Goal: Transaction & Acquisition: Purchase product/service

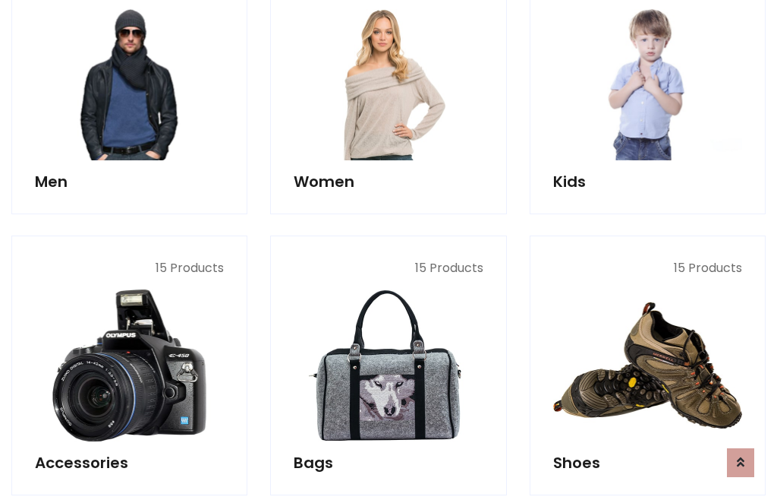
scroll to position [1102, 0]
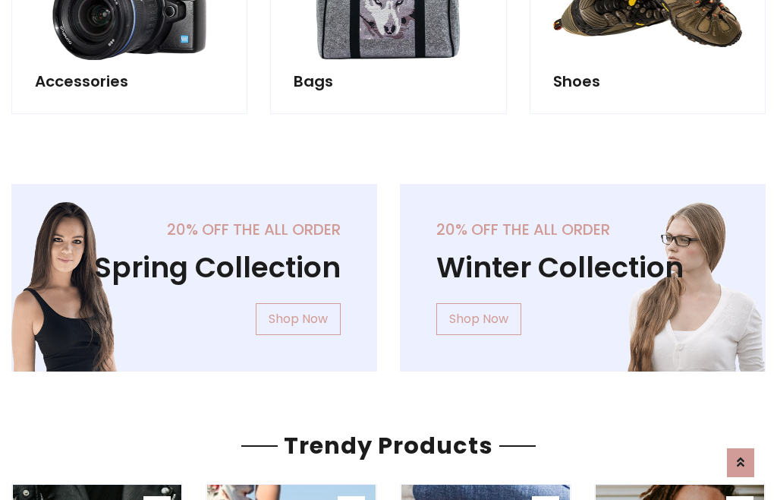
click at [389, 271] on div "20% off the all order Winter Collection Shop Now" at bounding box center [583, 290] width 389 height 212
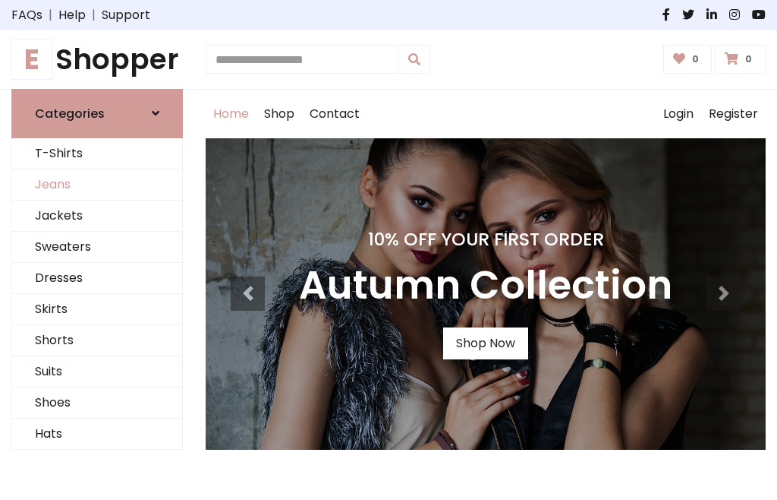
click at [97, 184] on link "Jeans" at bounding box center [97, 184] width 170 height 31
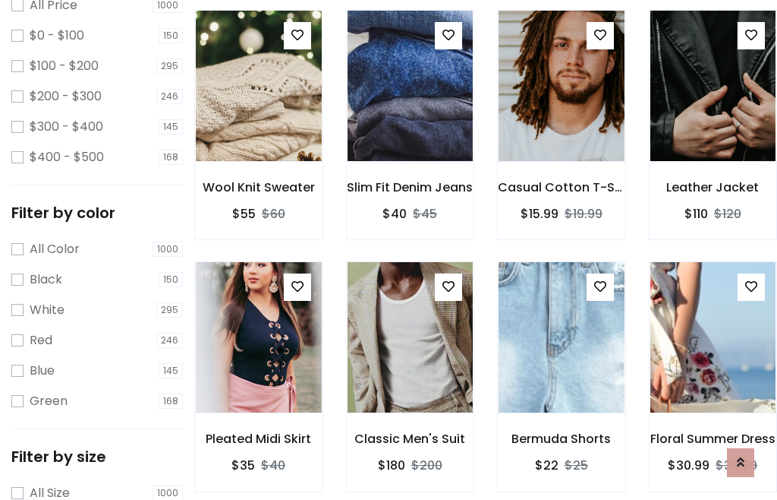
scroll to position [479, 0]
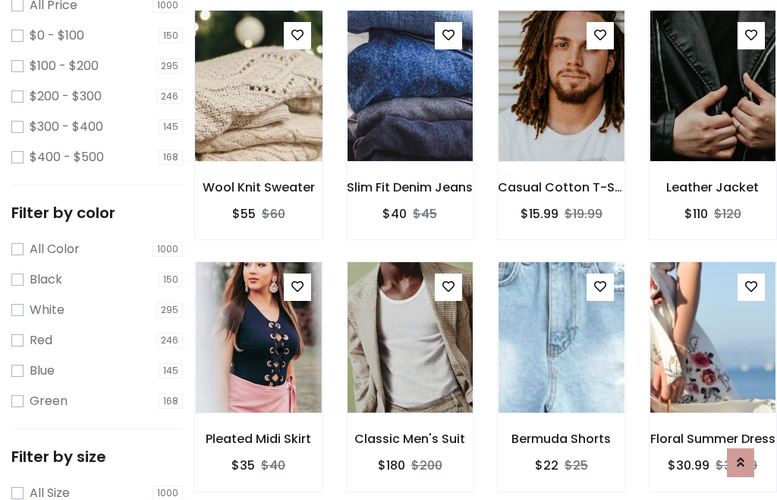
click at [258, 118] on img at bounding box center [258, 86] width 151 height 364
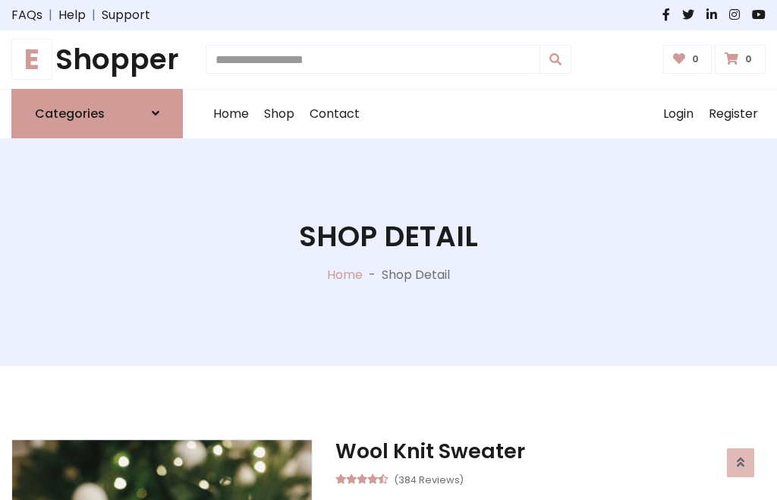
scroll to position [163, 0]
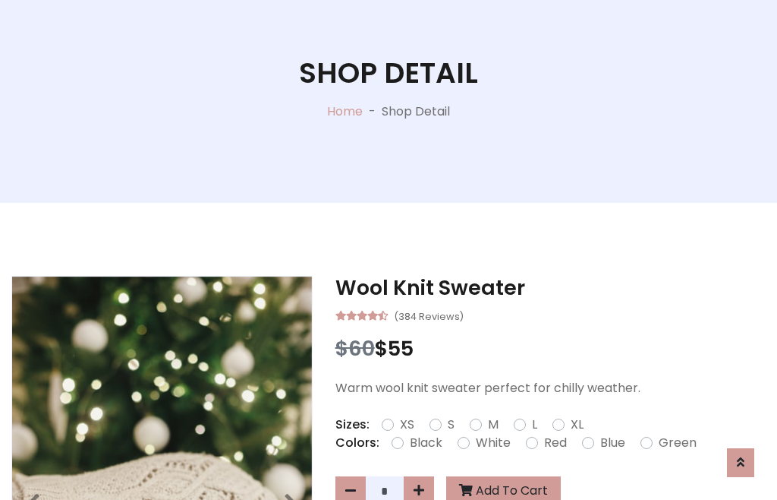
click at [553, 443] on label "Red" at bounding box center [555, 442] width 23 height 18
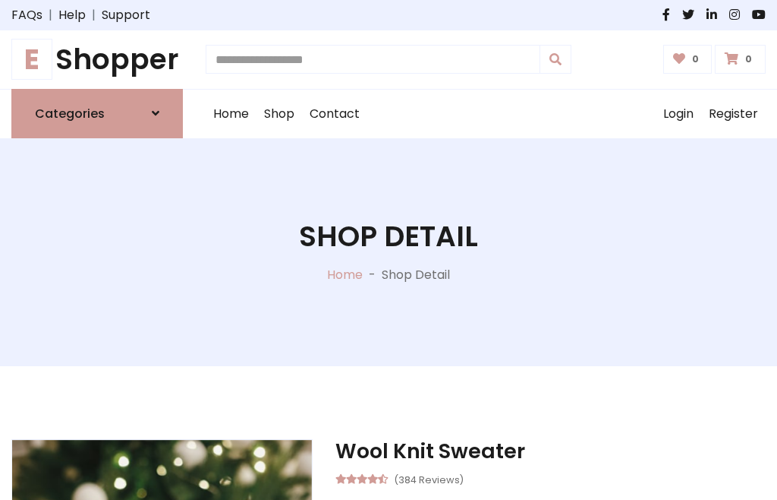
click at [389, 250] on h1 "Shop Detail" at bounding box center [388, 236] width 179 height 34
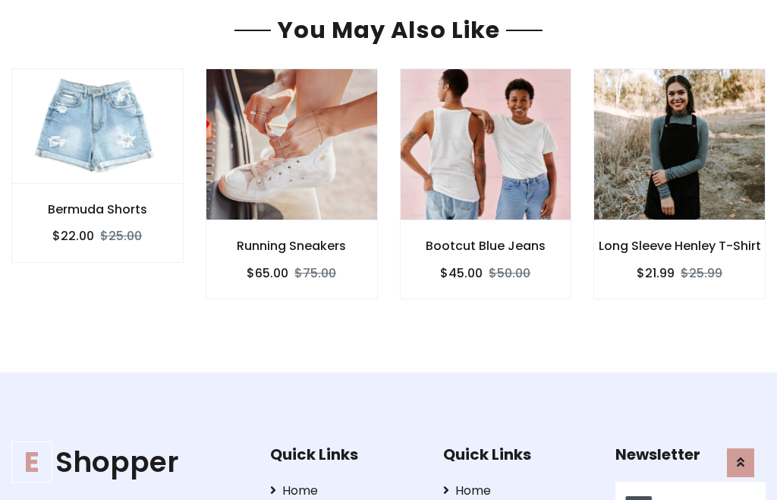
type input "******"
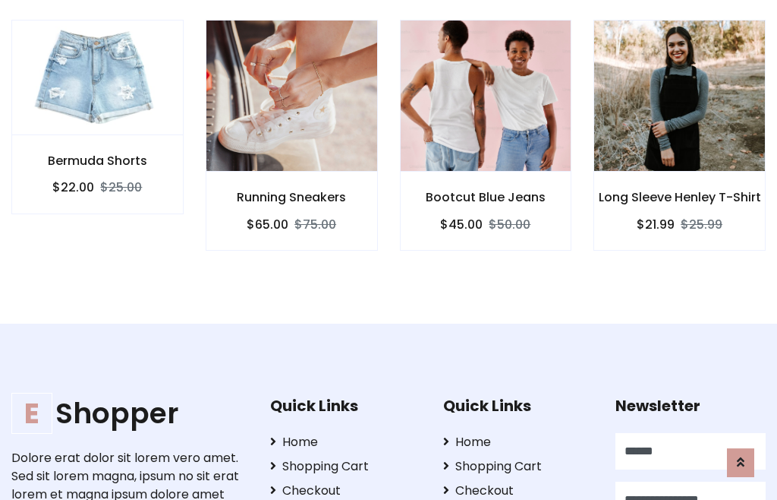
scroll to position [0, 1]
type input "**********"
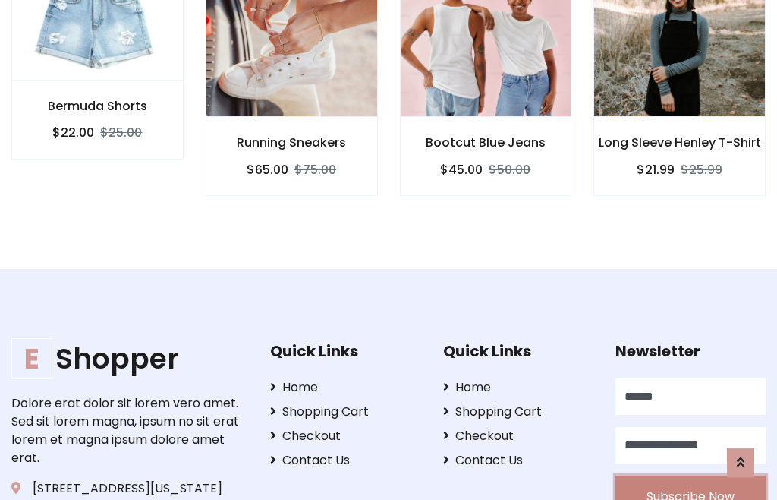
scroll to position [1344, 0]
